Goal: Navigation & Orientation: Understand site structure

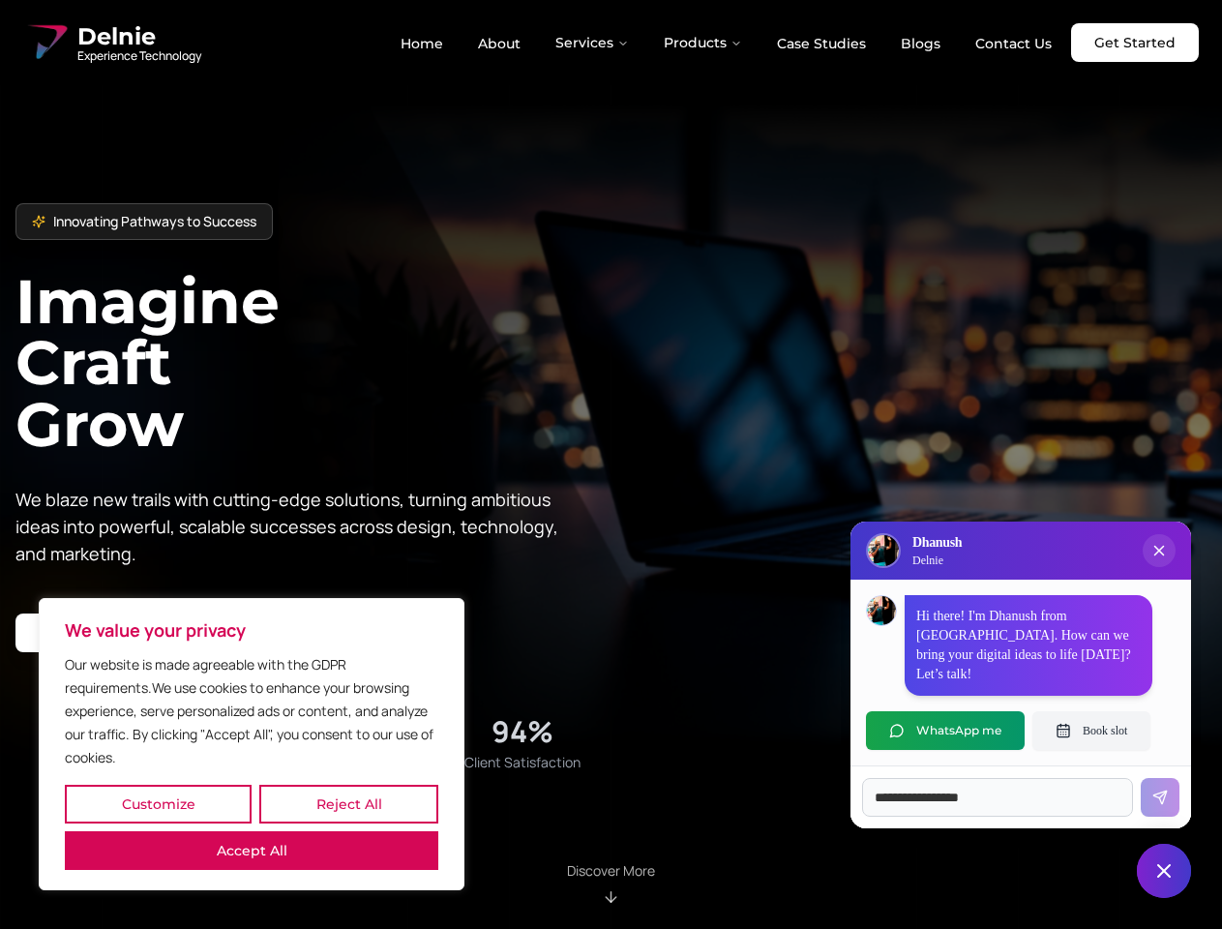
click at [158, 804] on button "Customize" at bounding box center [158, 804] width 187 height 39
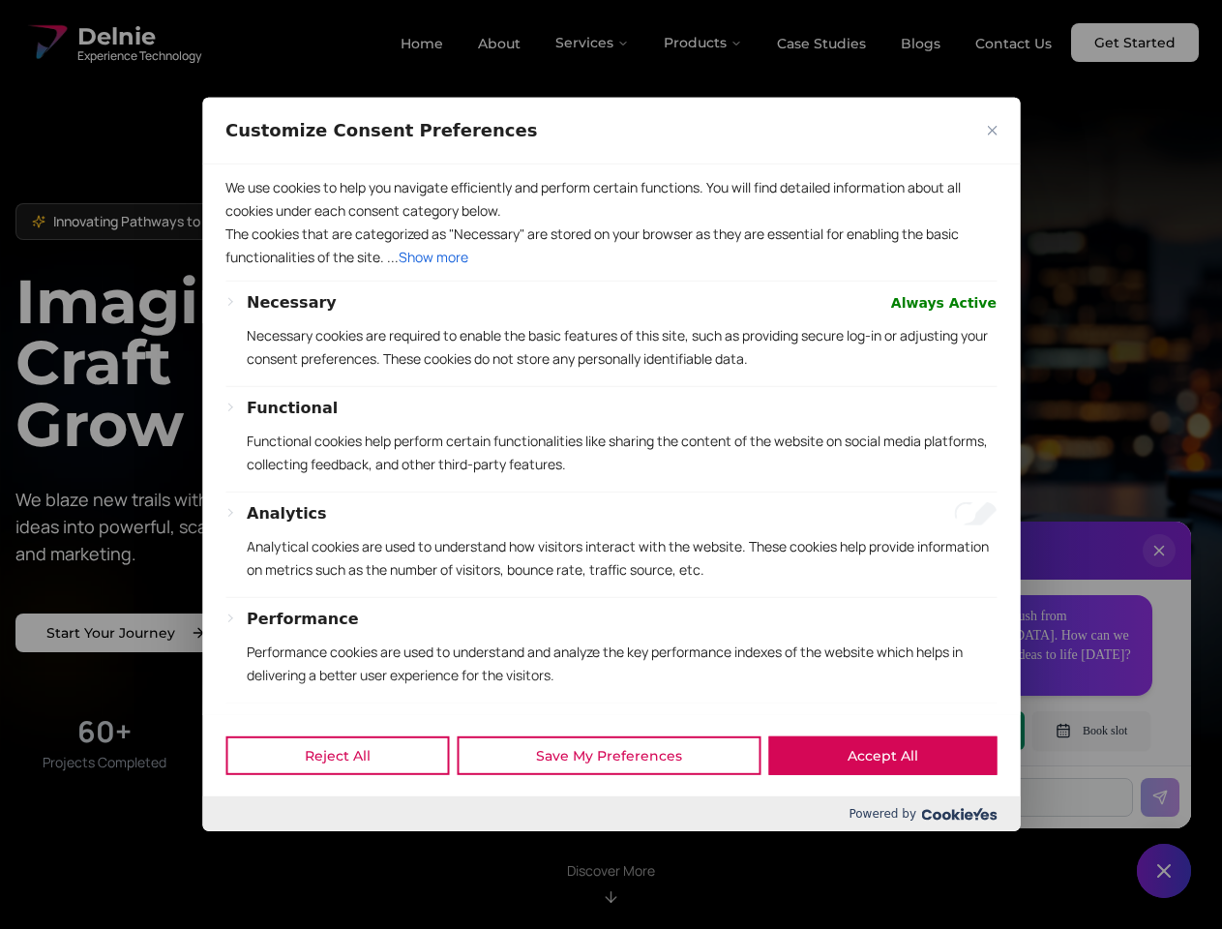
click at [348, 804] on div at bounding box center [611, 464] width 1222 height 929
click at [252, 223] on p "We use cookies to help you navigate efficiently and perform certain functions. …" at bounding box center [610, 199] width 771 height 46
click at [610, 269] on p "The cookies that are categorized as "Necessary" are stored on your browser as t…" at bounding box center [610, 246] width 771 height 46
click at [593, 43] on div at bounding box center [611, 464] width 1222 height 929
click at [703, 43] on div at bounding box center [611, 464] width 1222 height 929
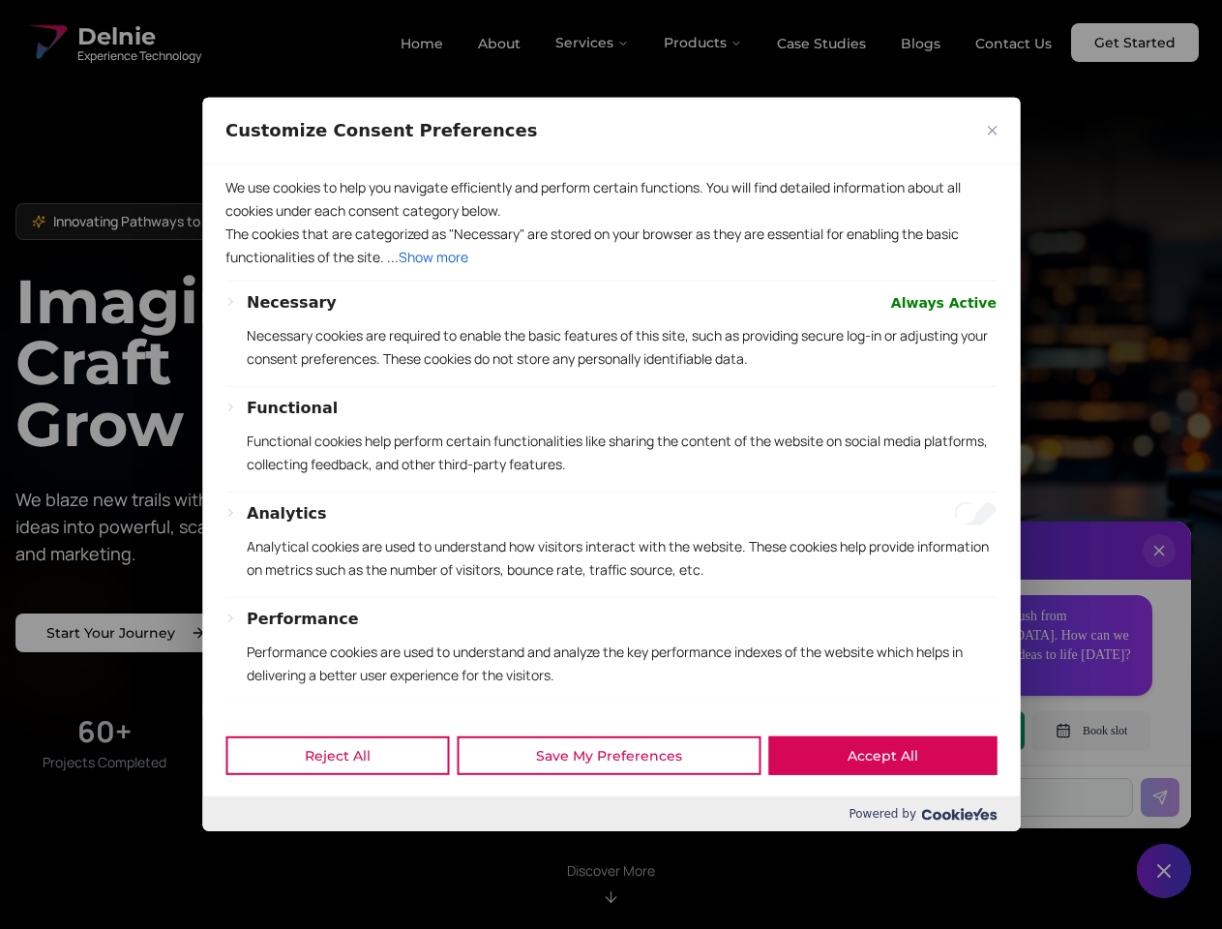
click at [1159, 570] on div at bounding box center [611, 464] width 1222 height 929
click at [945, 730] on div "Reject All Save My Preferences Accept All" at bounding box center [611, 755] width 818 height 82
click at [1091, 730] on div at bounding box center [611, 464] width 1222 height 929
click at [1164, 871] on div at bounding box center [611, 464] width 1222 height 929
